Goal: Find specific page/section: Find specific page/section

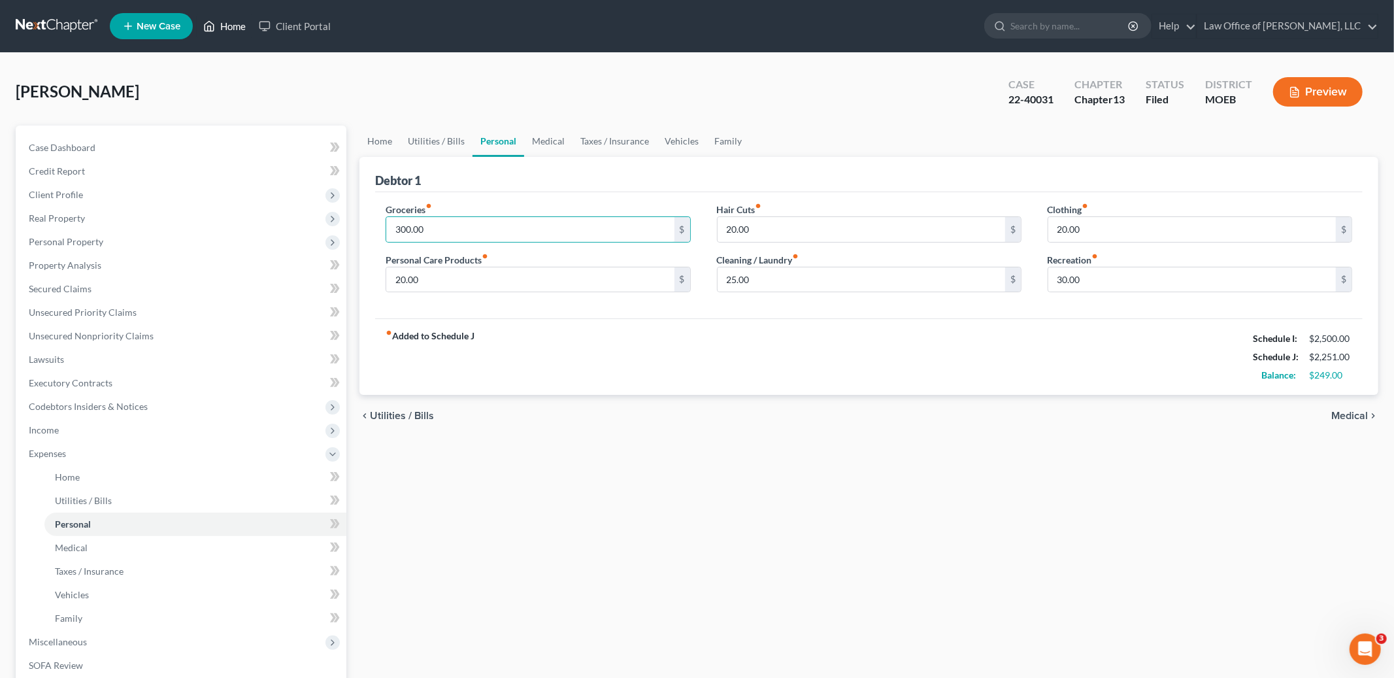
click at [229, 23] on link "Home" at bounding box center [225, 26] width 56 height 24
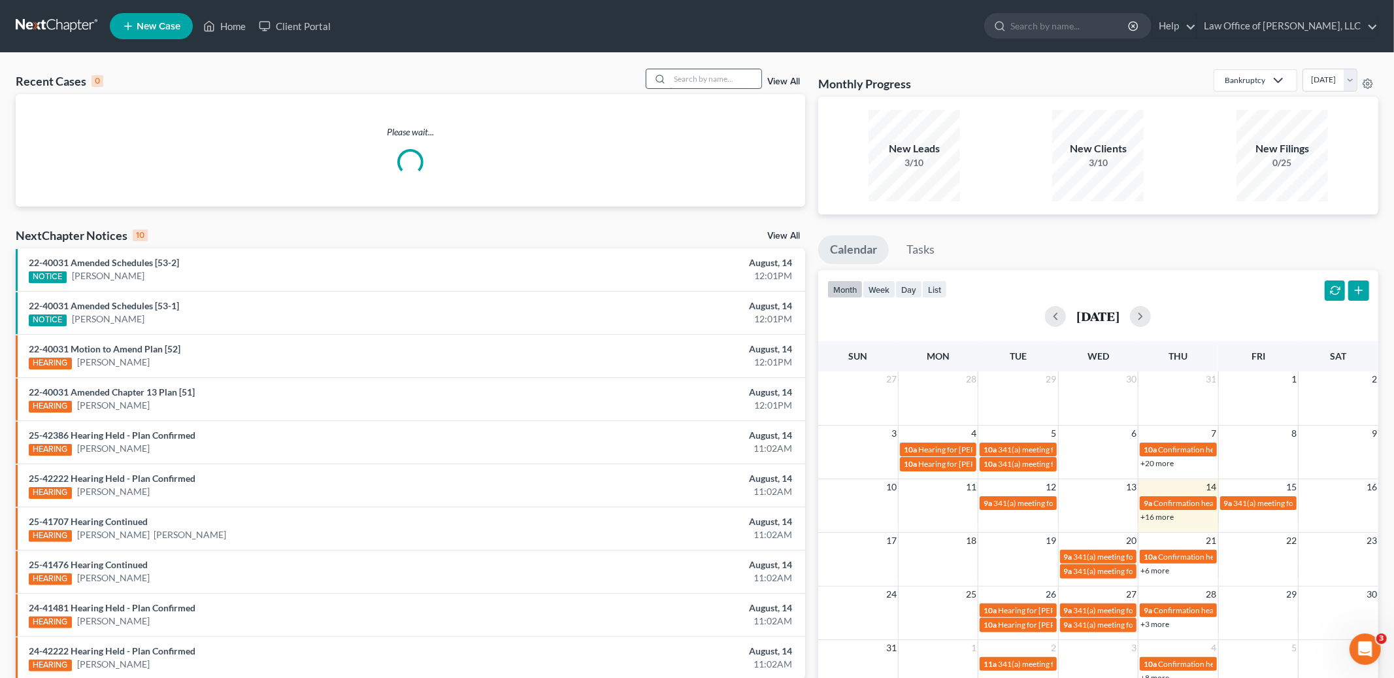
click at [695, 78] on input "search" at bounding box center [716, 78] width 92 height 19
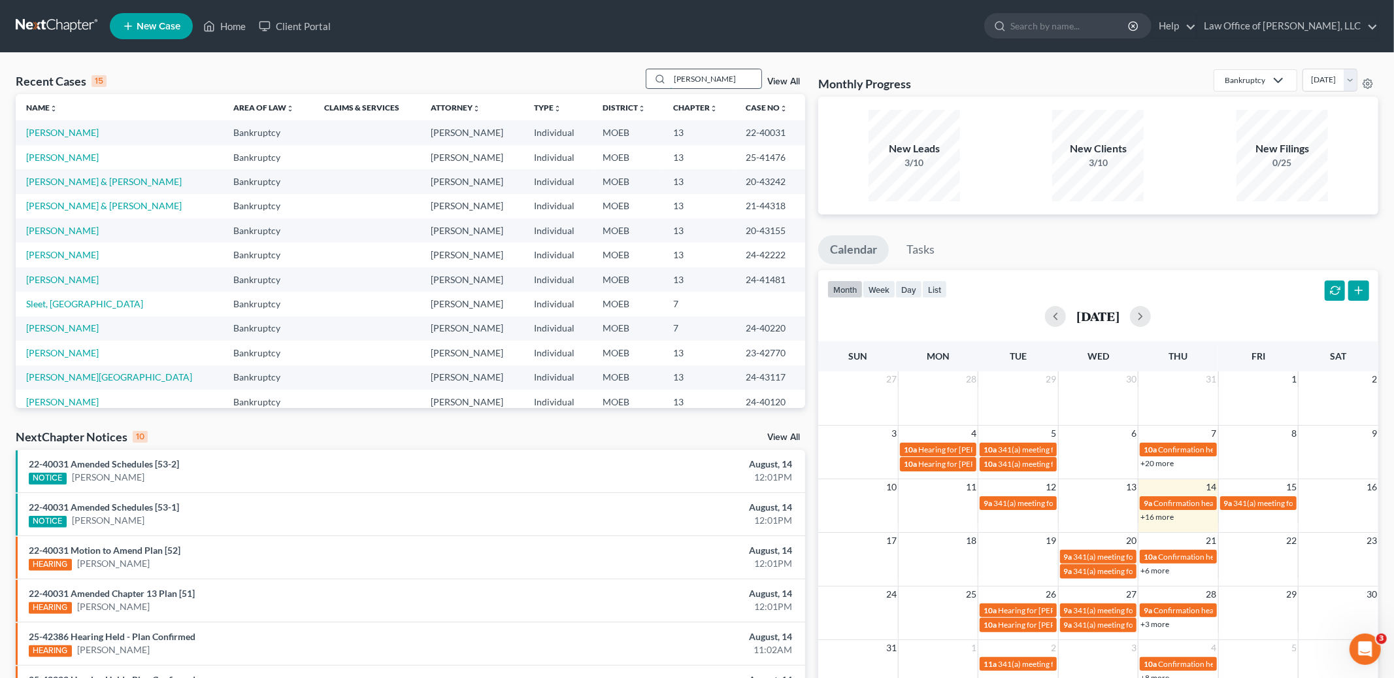
type input "[PERSON_NAME]"
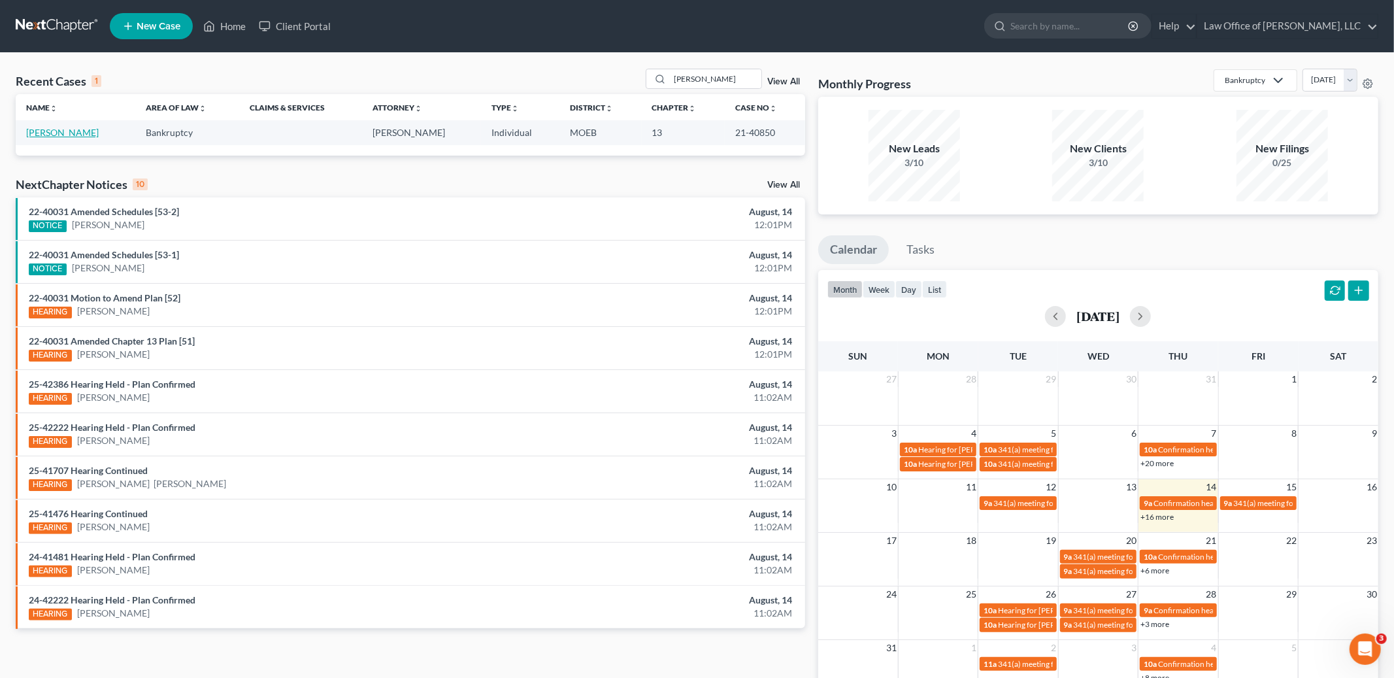
click at [53, 133] on link "[PERSON_NAME]" at bounding box center [62, 132] width 73 height 11
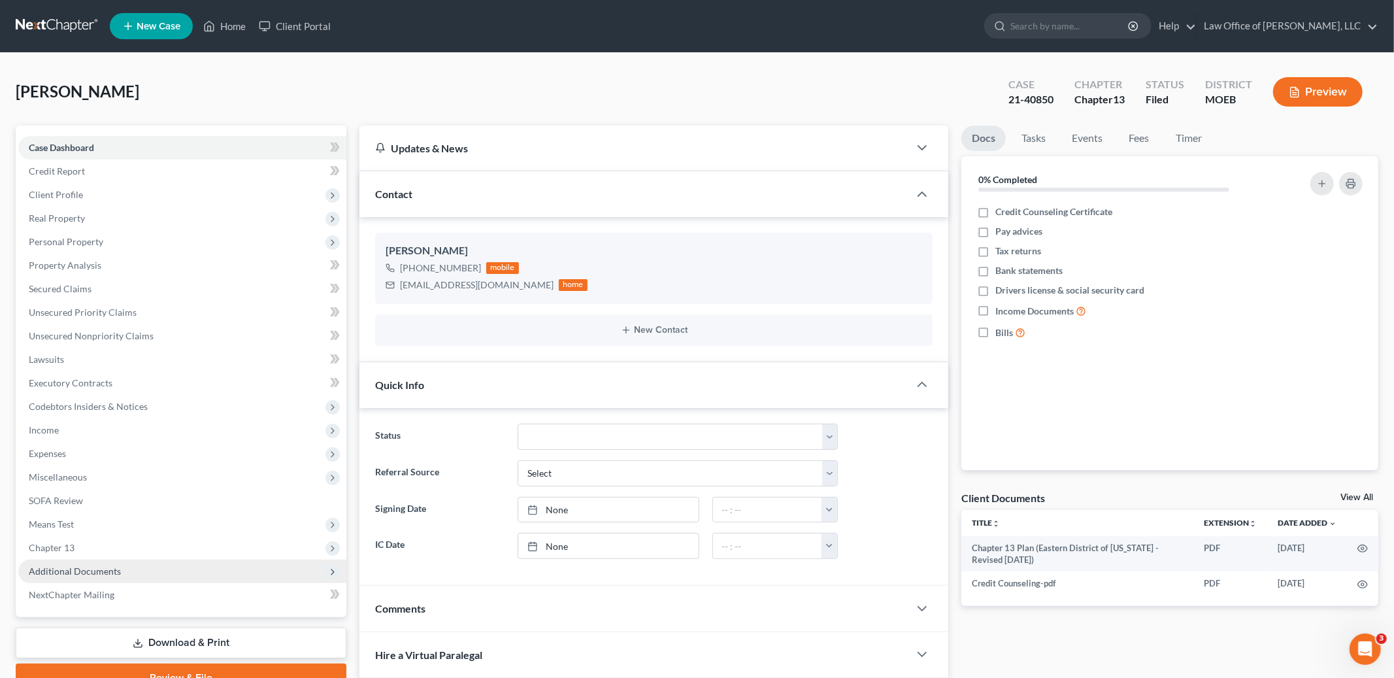
click at [113, 569] on span "Additional Documents" at bounding box center [75, 570] width 92 height 11
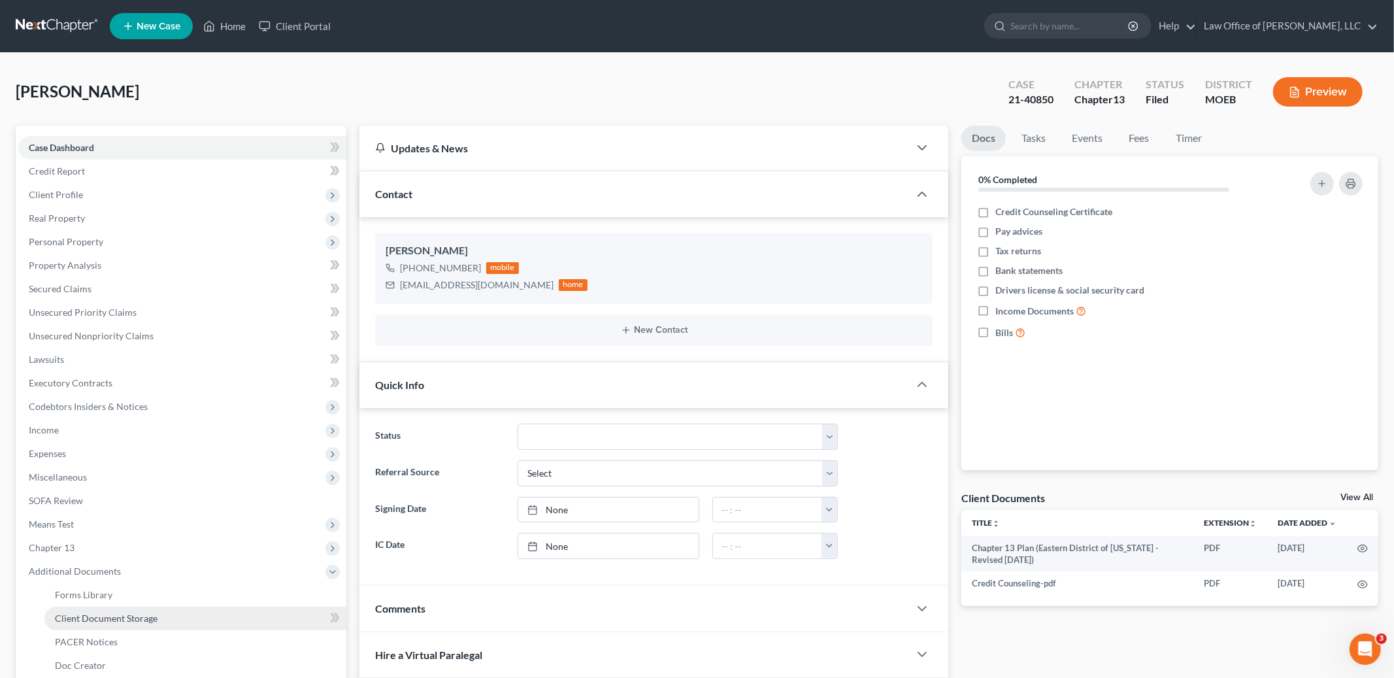
click at [98, 617] on span "Client Document Storage" at bounding box center [106, 617] width 103 height 11
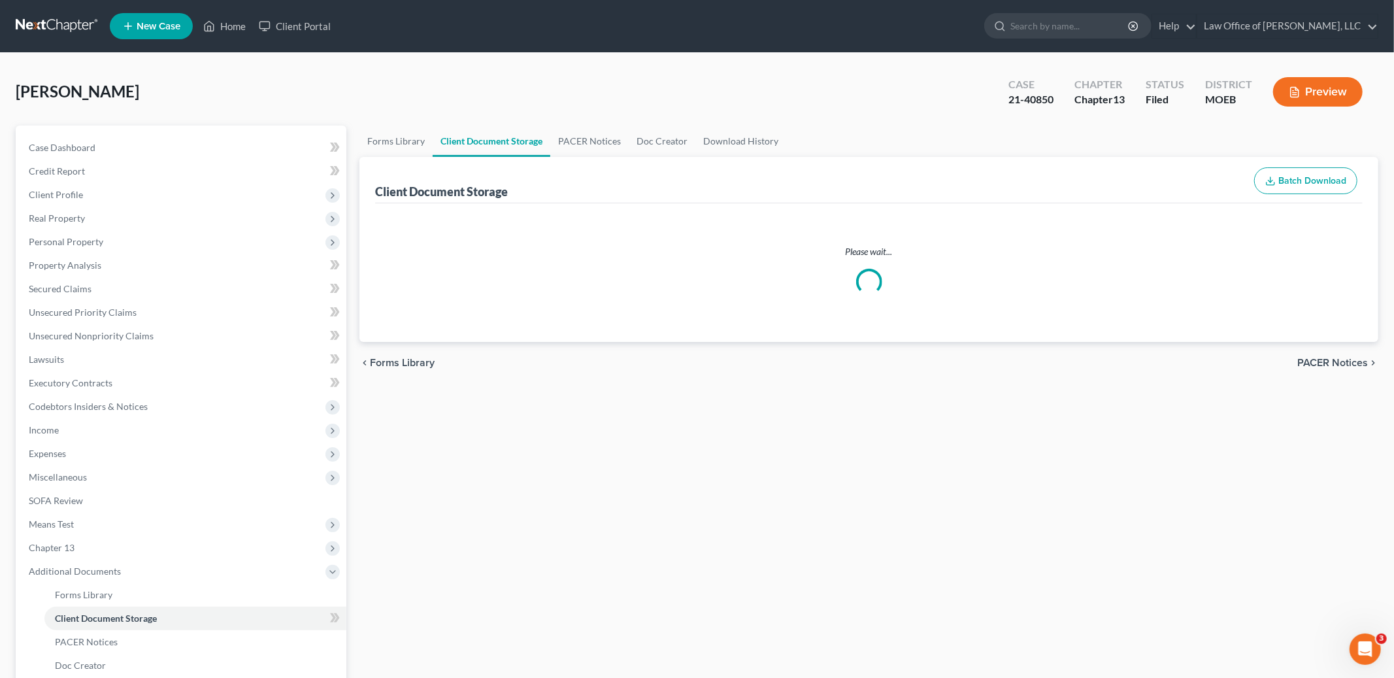
select select "9"
select select "14"
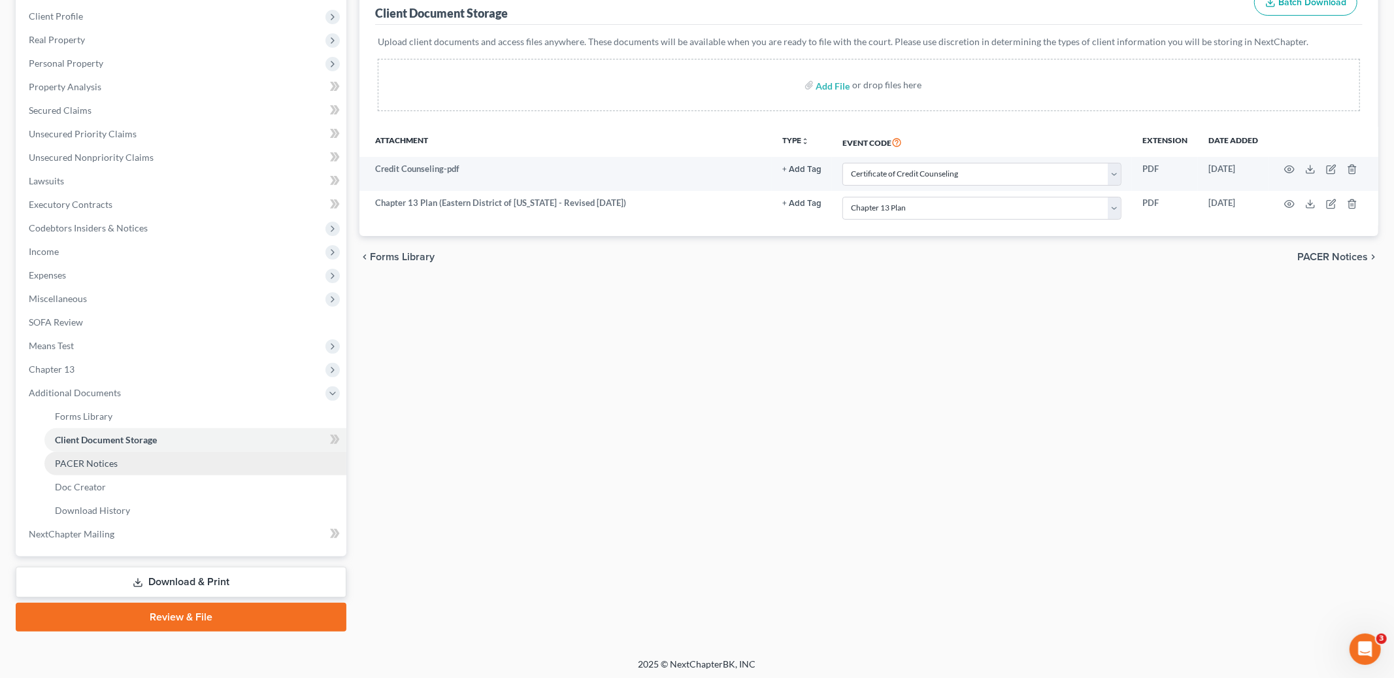
click at [127, 461] on link "PACER Notices" at bounding box center [195, 464] width 302 height 24
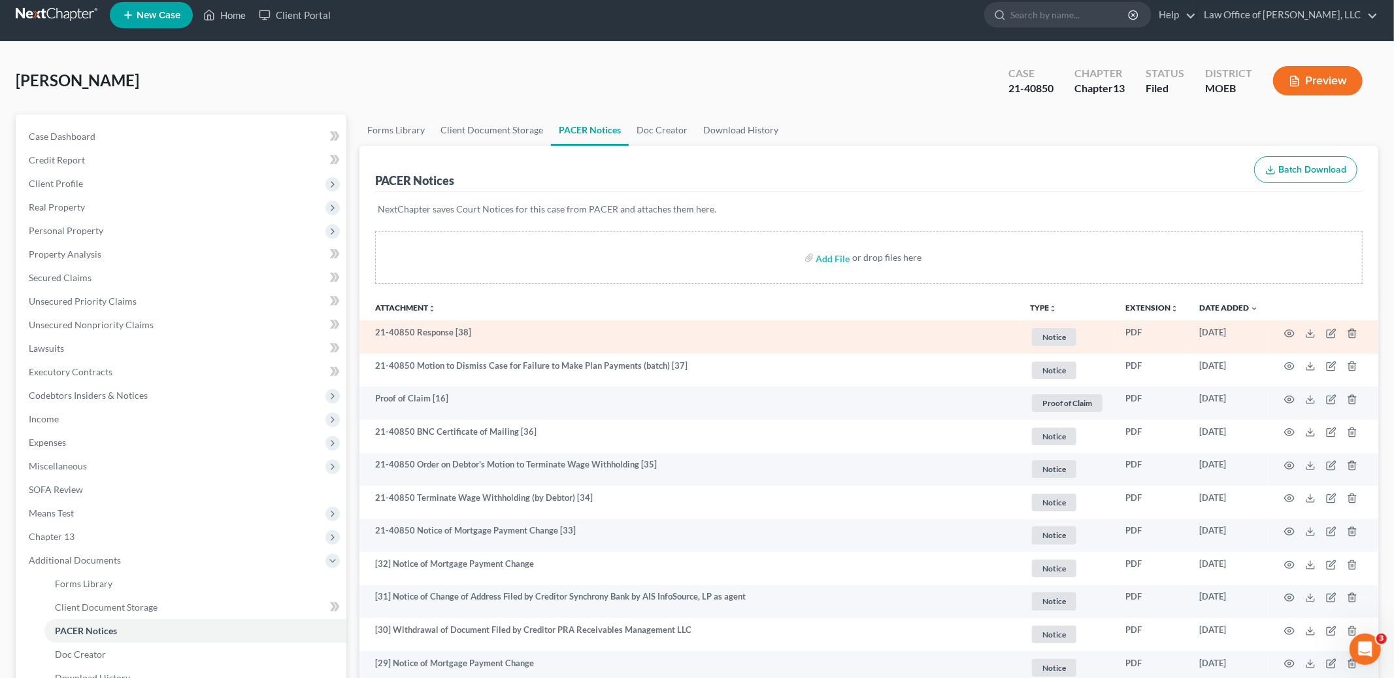
scroll to position [14, 0]
